Goal: Navigation & Orientation: Find specific page/section

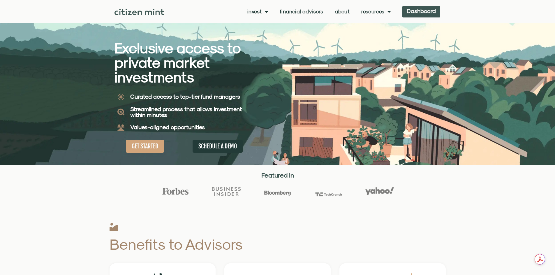
click at [416, 10] on link "Dashboard" at bounding box center [421, 11] width 38 height 11
click at [432, 12] on link "Dashboard" at bounding box center [421, 11] width 38 height 11
